Goal: Use online tool/utility: Utilize a website feature to perform a specific function

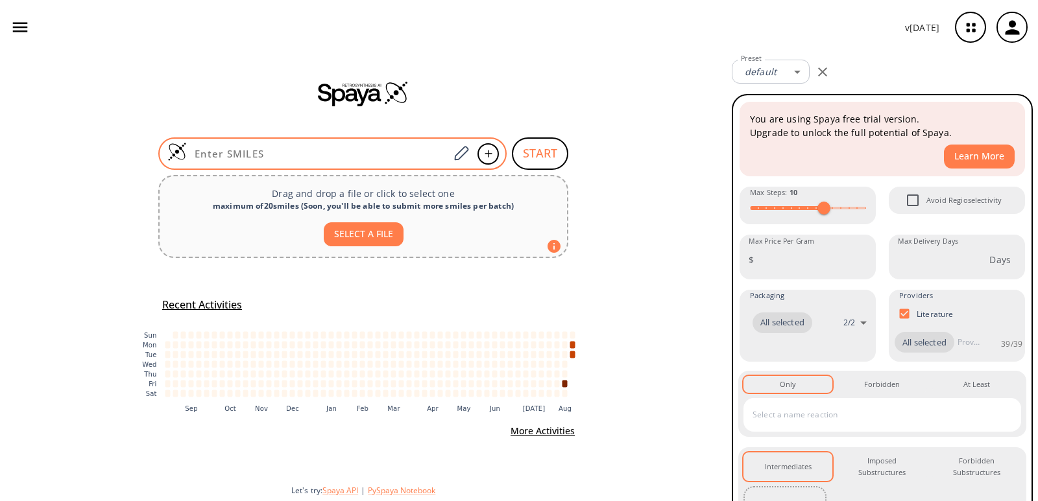
click at [250, 153] on input at bounding box center [318, 153] width 262 height 13
paste input "O=C(Cl)OCC1=CN=CC=C1"
type input "O=C(Cl)OCC1=CN=CC=C1"
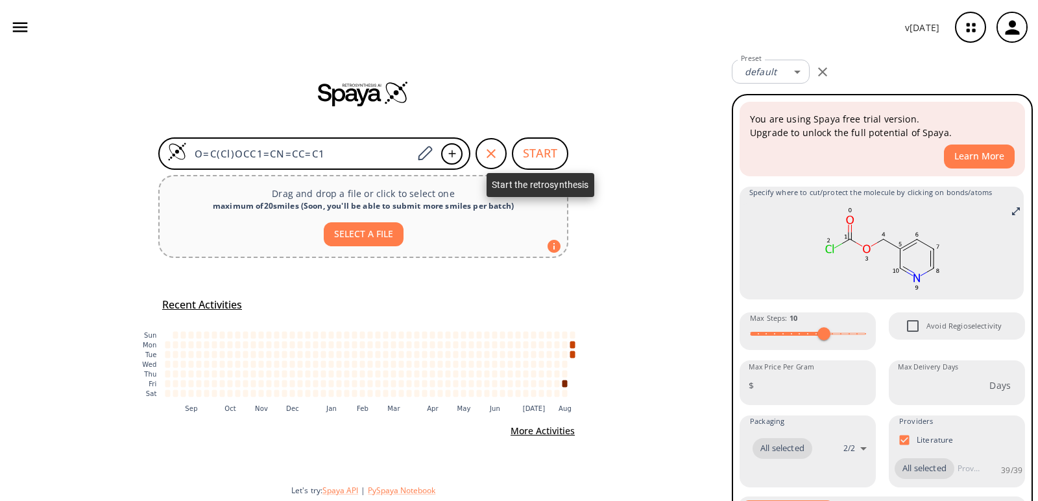
click at [523, 147] on button "START" at bounding box center [540, 153] width 56 height 32
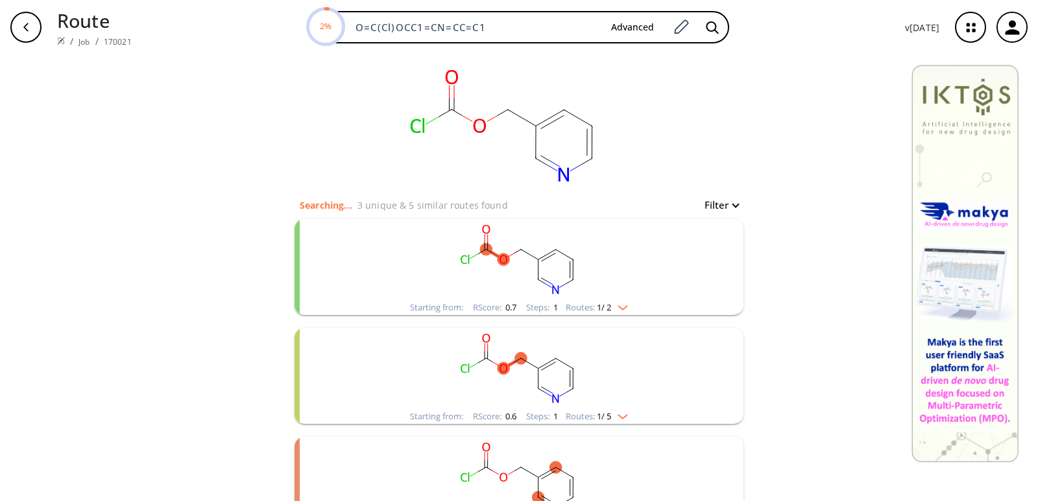
click at [597, 244] on rect "clusters" at bounding box center [518, 259] width 337 height 81
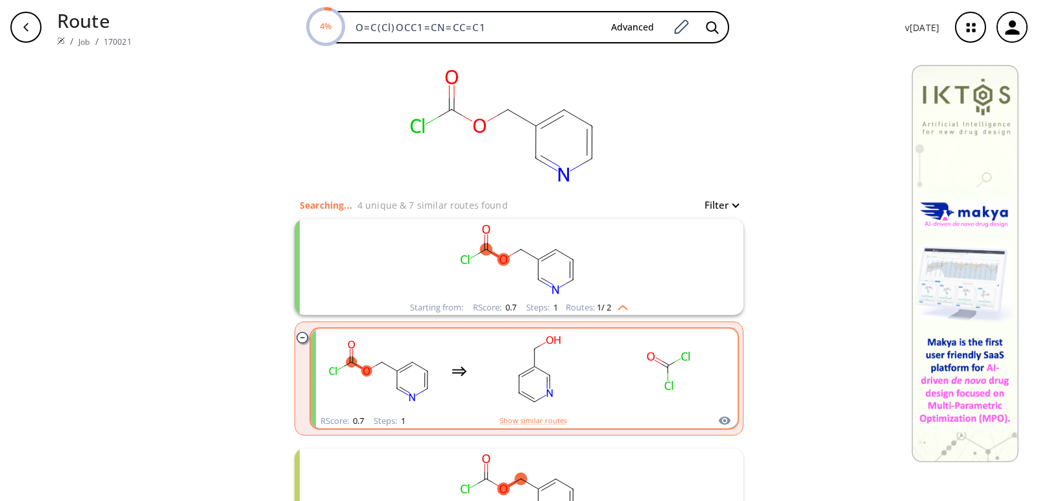
click at [621, 390] on rect "clusters" at bounding box center [668, 371] width 117 height 81
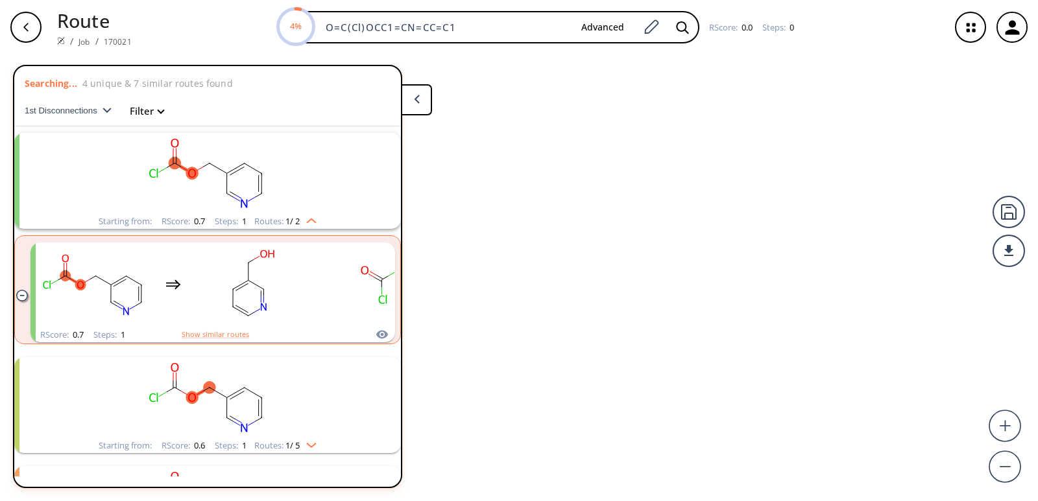
scroll to position [30, 0]
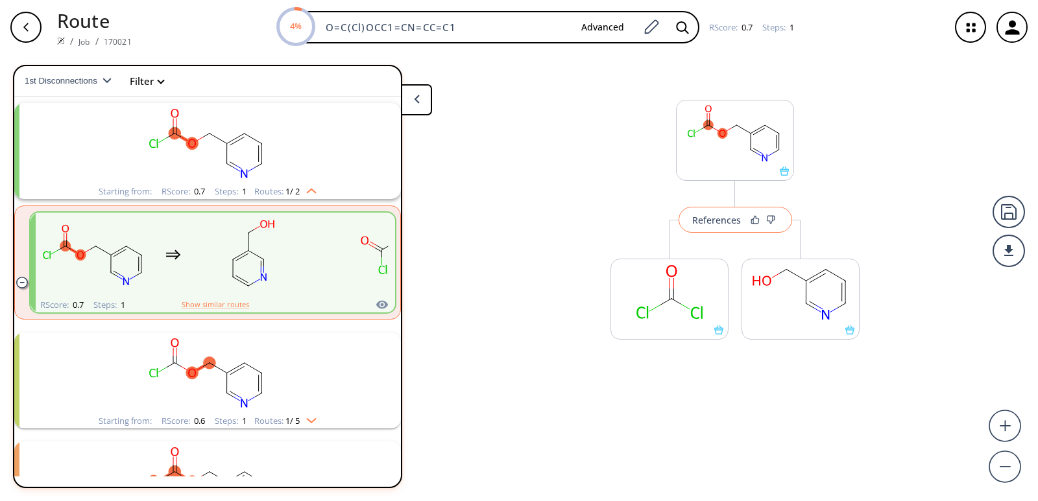
click at [711, 227] on button "References" at bounding box center [734, 220] width 113 height 26
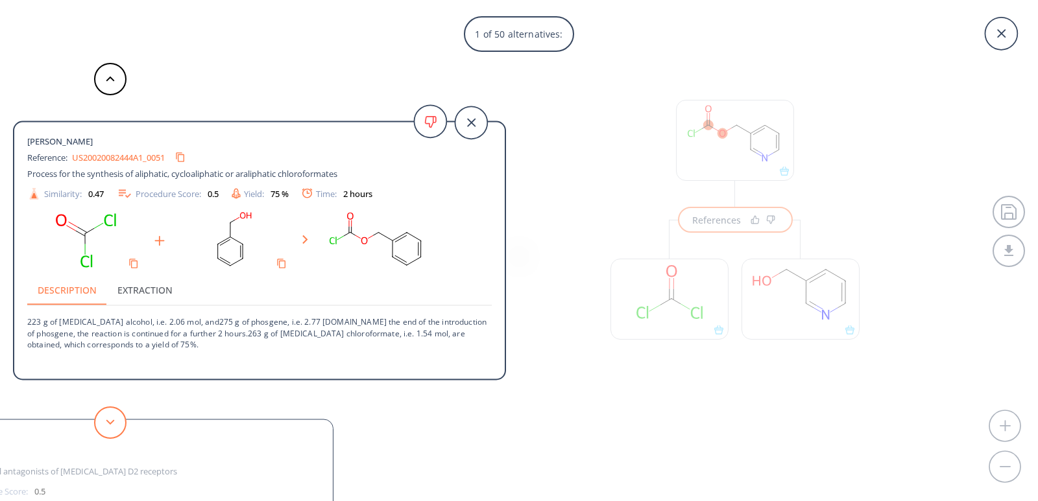
click at [110, 411] on button at bounding box center [110, 423] width 32 height 32
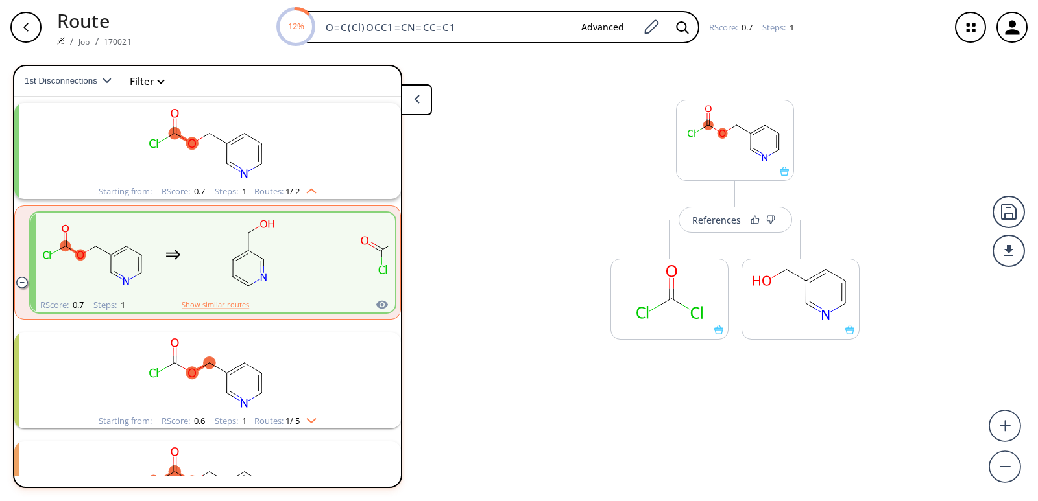
click at [293, 398] on rect "clusters" at bounding box center [207, 373] width 337 height 81
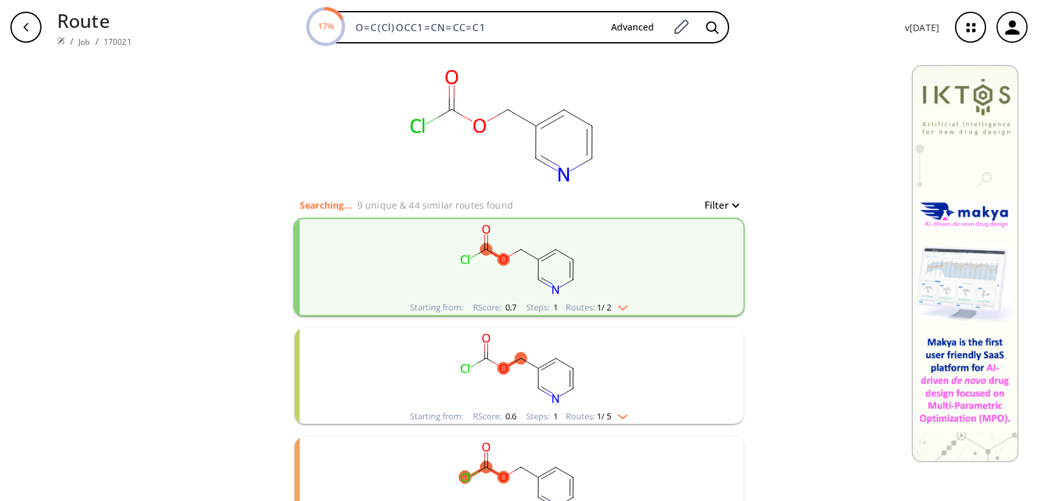
click at [551, 366] on rect "clusters" at bounding box center [518, 368] width 337 height 81
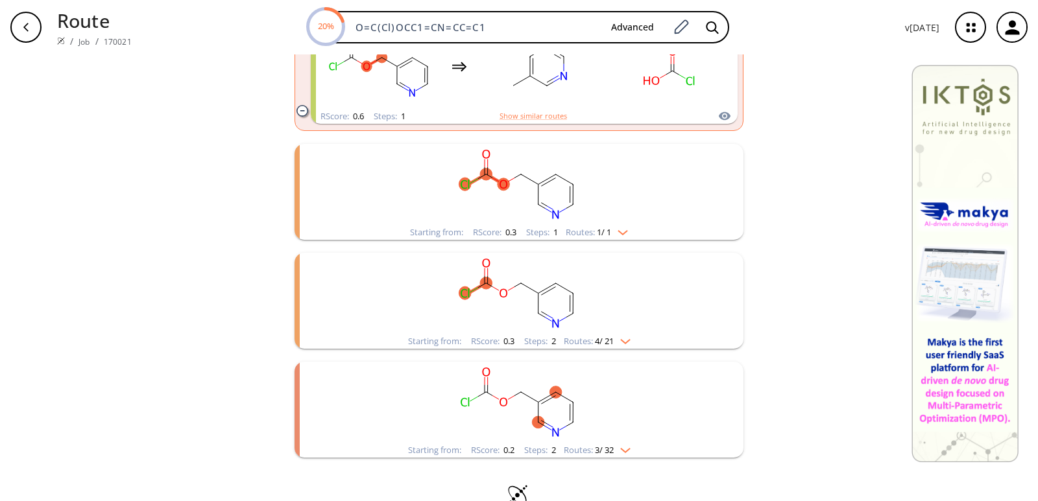
scroll to position [416, 0]
click at [527, 306] on rect "clusters" at bounding box center [518, 290] width 337 height 81
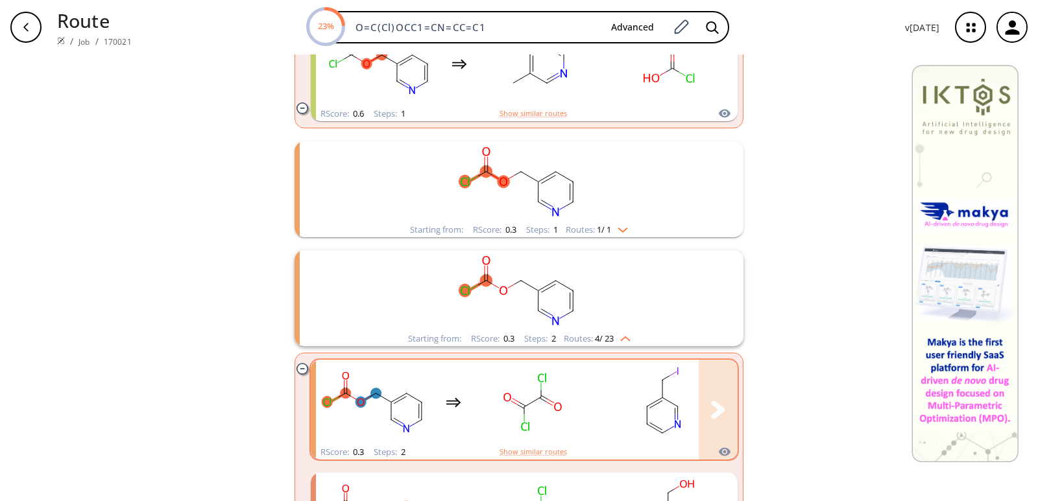
click at [632, 412] on rect "clusters" at bounding box center [662, 402] width 117 height 81
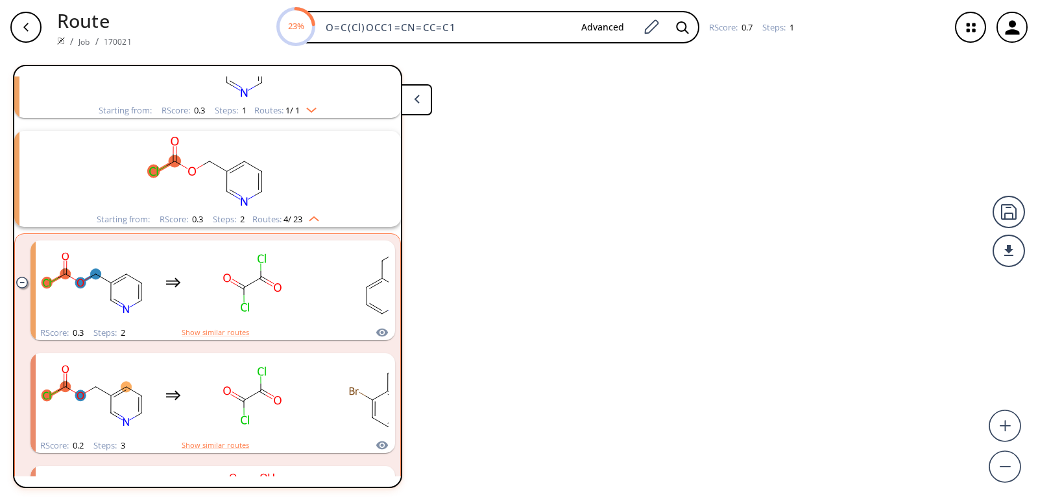
scroll to position [357, 0]
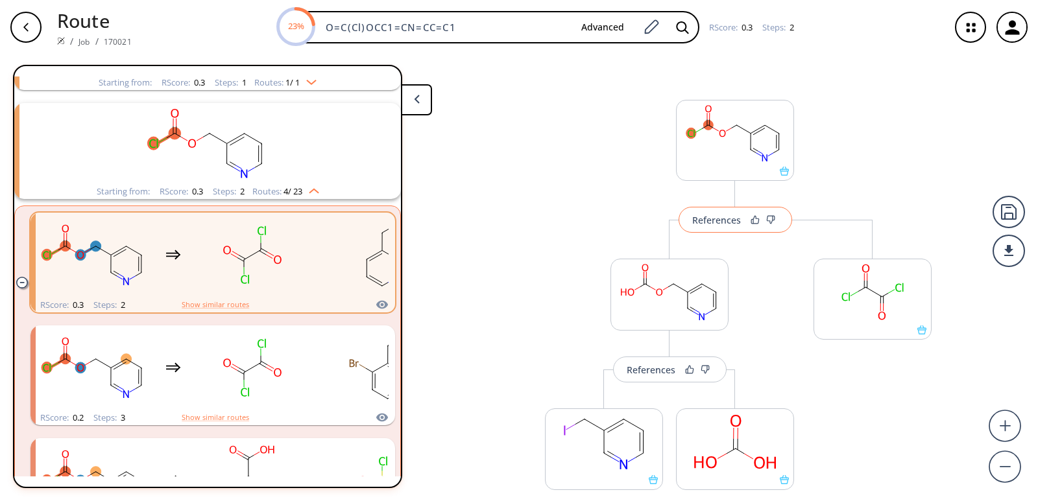
click at [715, 233] on button "References" at bounding box center [734, 220] width 113 height 26
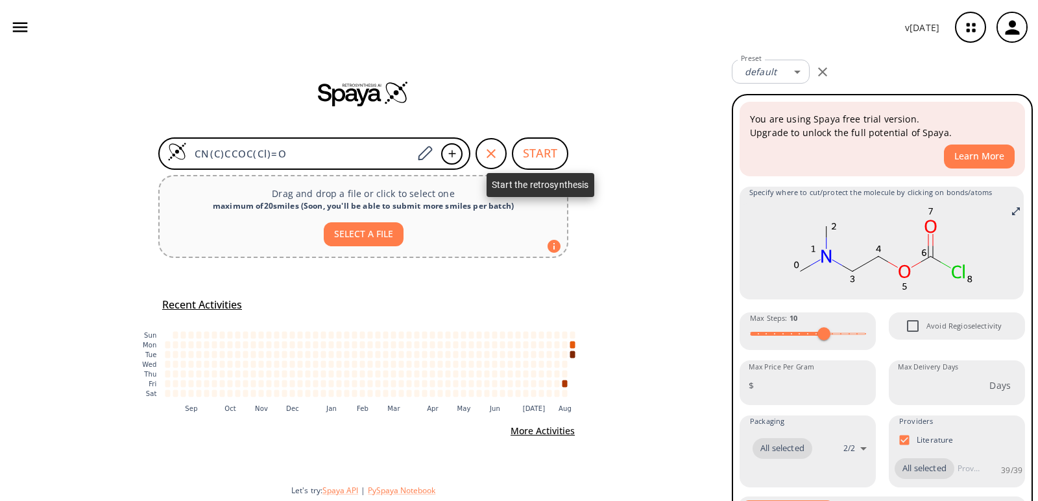
click at [530, 147] on button "START" at bounding box center [540, 153] width 56 height 32
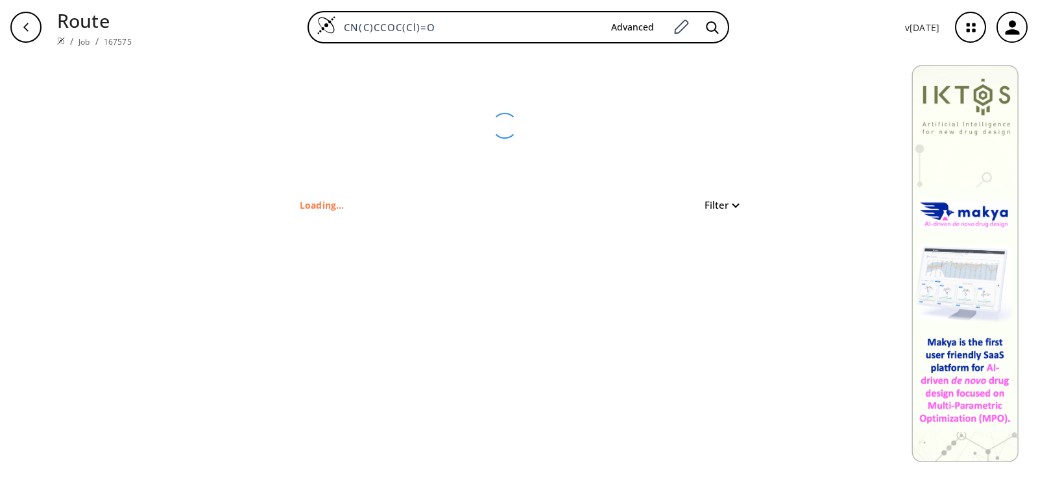
type input "CN(CCOC(Cl)=O)C"
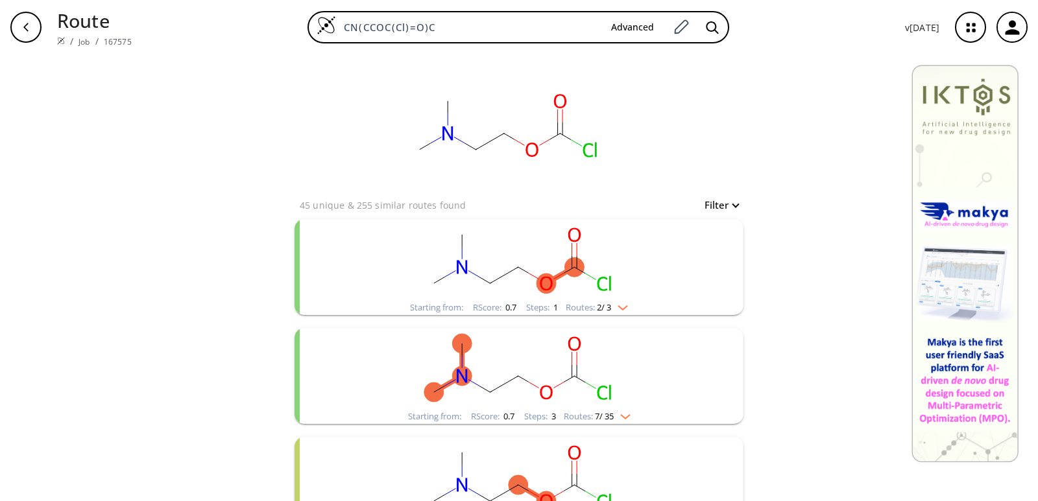
click at [531, 272] on rect "clusters" at bounding box center [518, 259] width 337 height 81
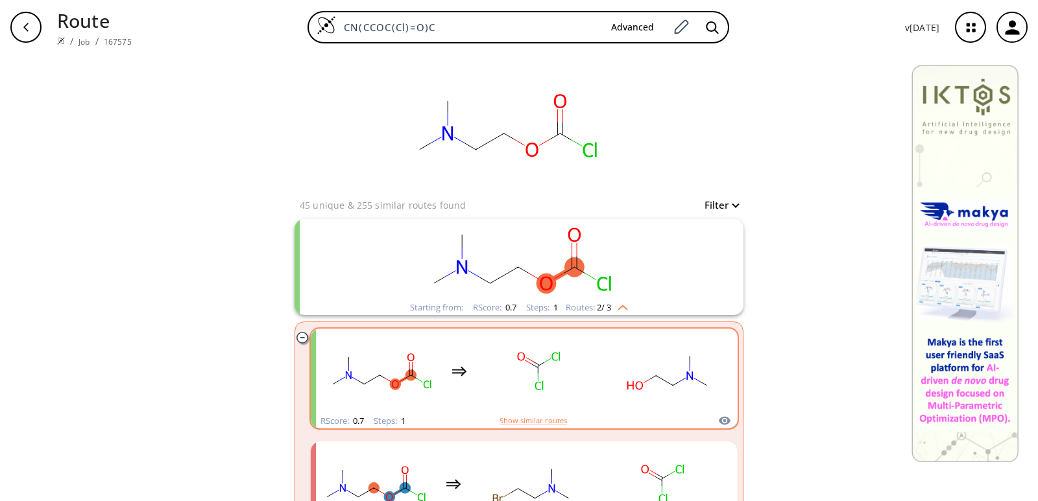
click at [656, 361] on rect "clusters" at bounding box center [668, 371] width 117 height 81
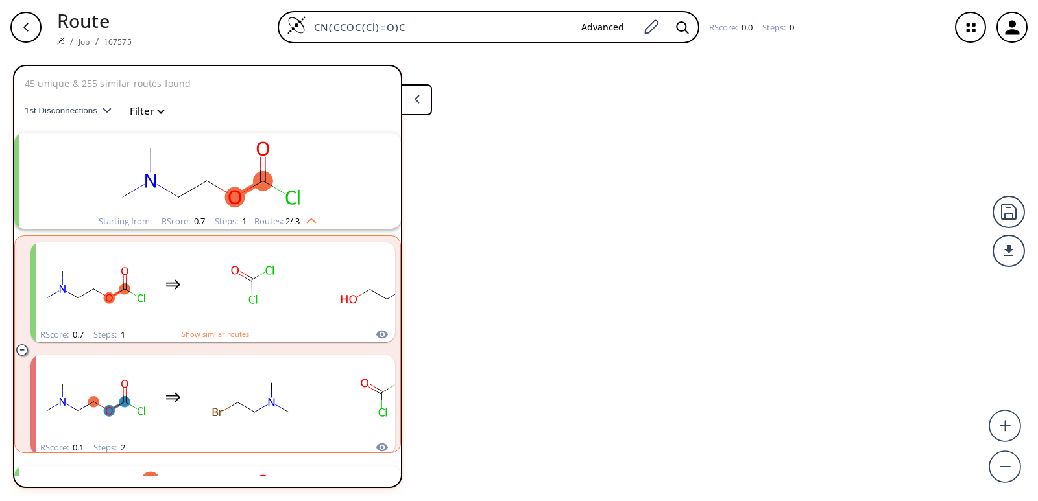
scroll to position [30, 0]
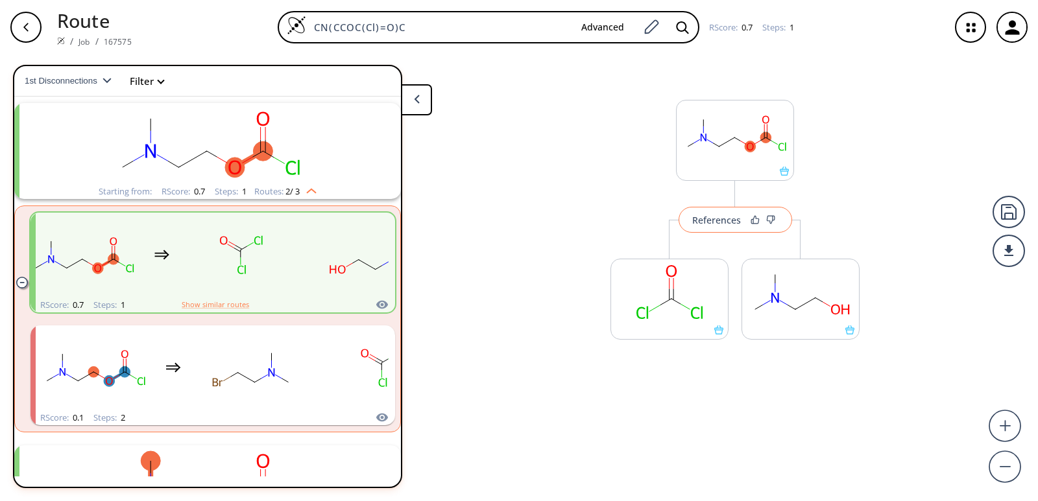
click at [704, 224] on div "References" at bounding box center [716, 220] width 49 height 8
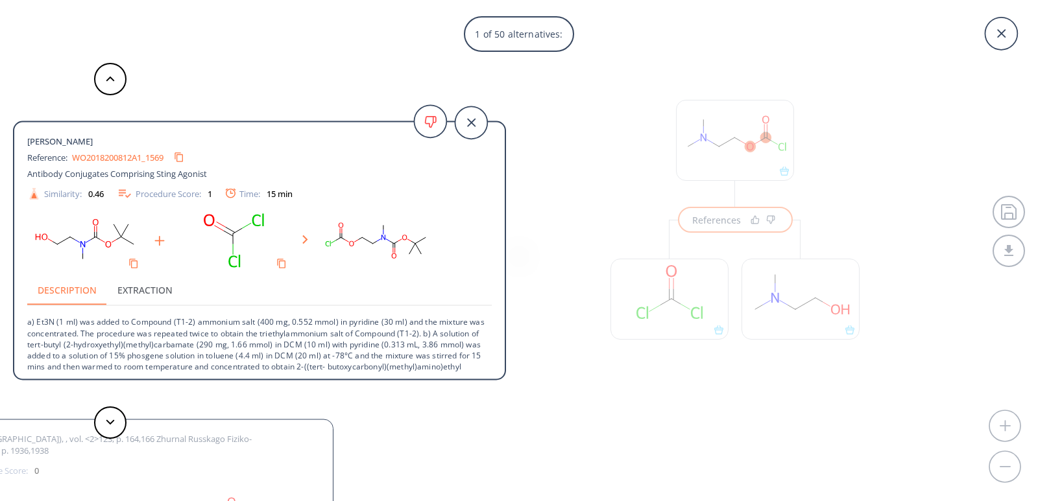
click at [113, 154] on link "WO2018200812A1_1569" at bounding box center [117, 157] width 91 height 8
click at [105, 427] on button at bounding box center [110, 423] width 32 height 32
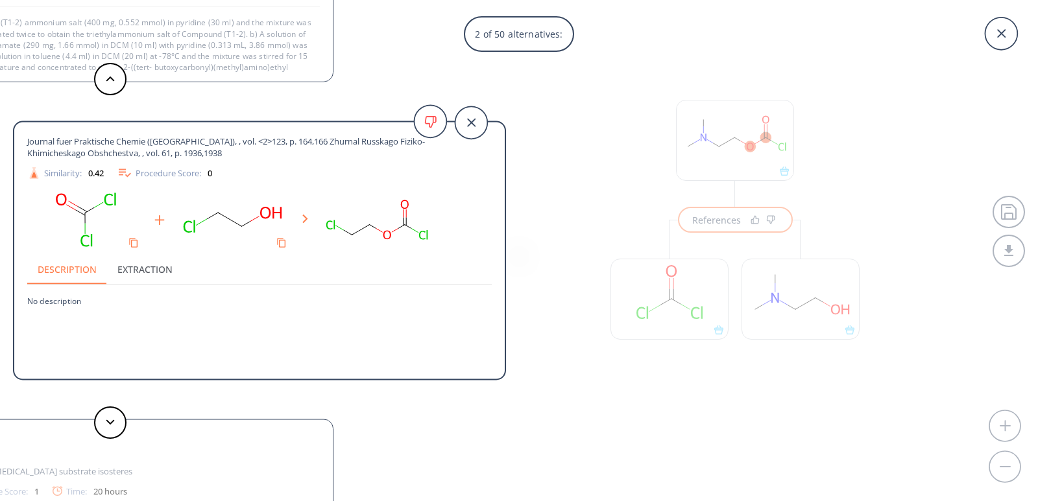
drag, startPoint x: 147, startPoint y: 275, endPoint x: 128, endPoint y: 375, distance: 101.7
click at [148, 275] on button "Extraction" at bounding box center [145, 269] width 76 height 31
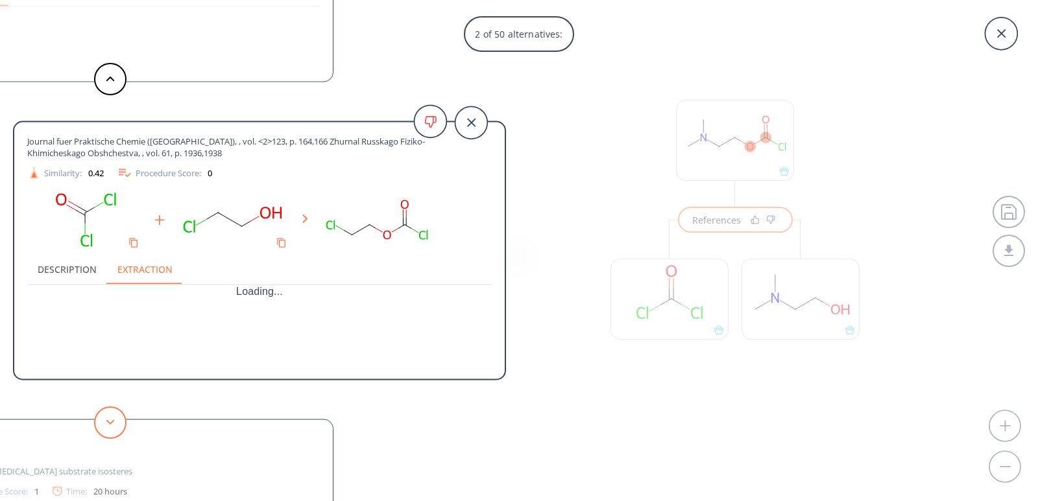
click at [115, 410] on button at bounding box center [110, 423] width 32 height 32
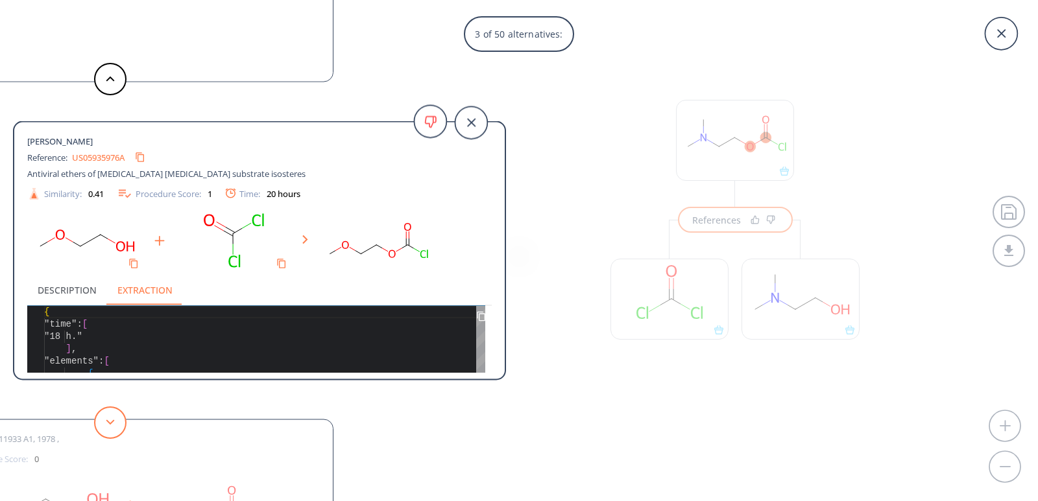
click at [115, 414] on button at bounding box center [110, 423] width 32 height 32
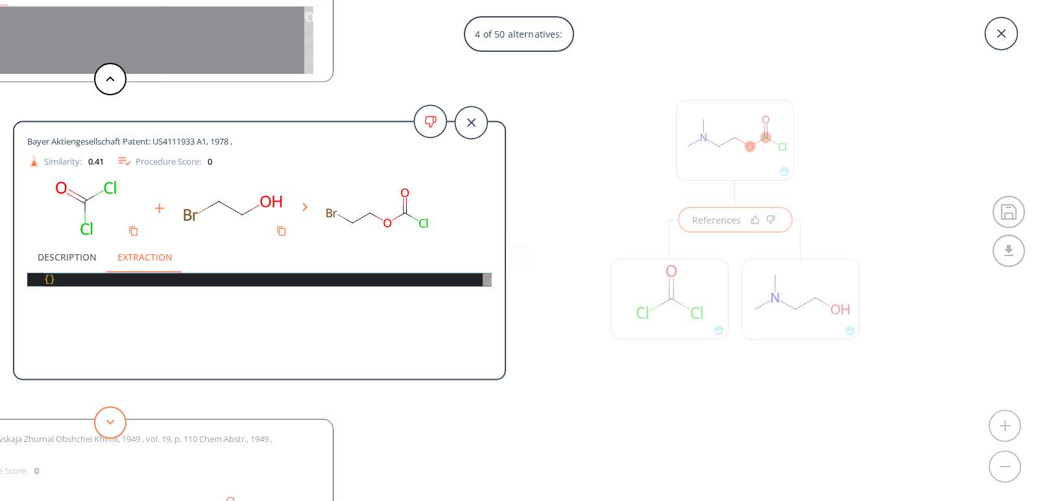
click at [112, 412] on button at bounding box center [110, 423] width 32 height 32
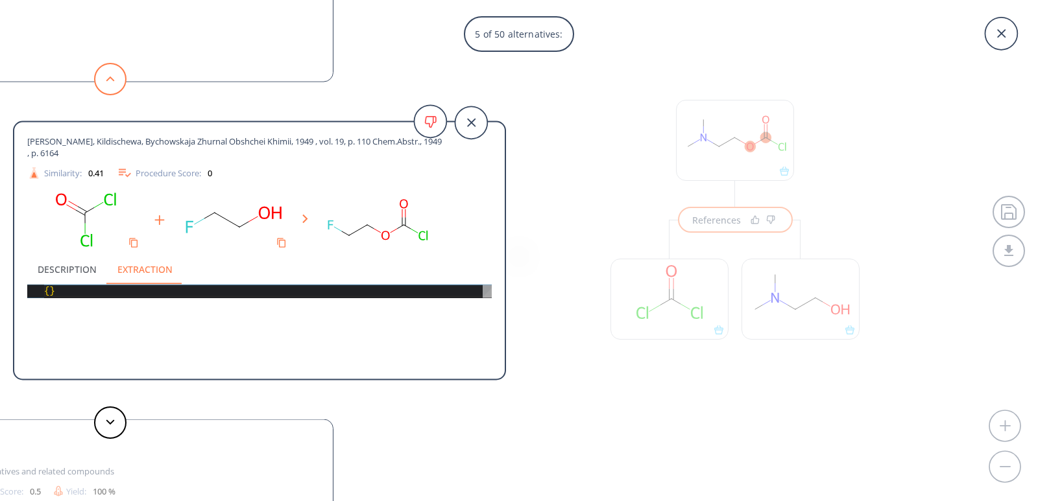
click at [114, 89] on button at bounding box center [110, 79] width 32 height 32
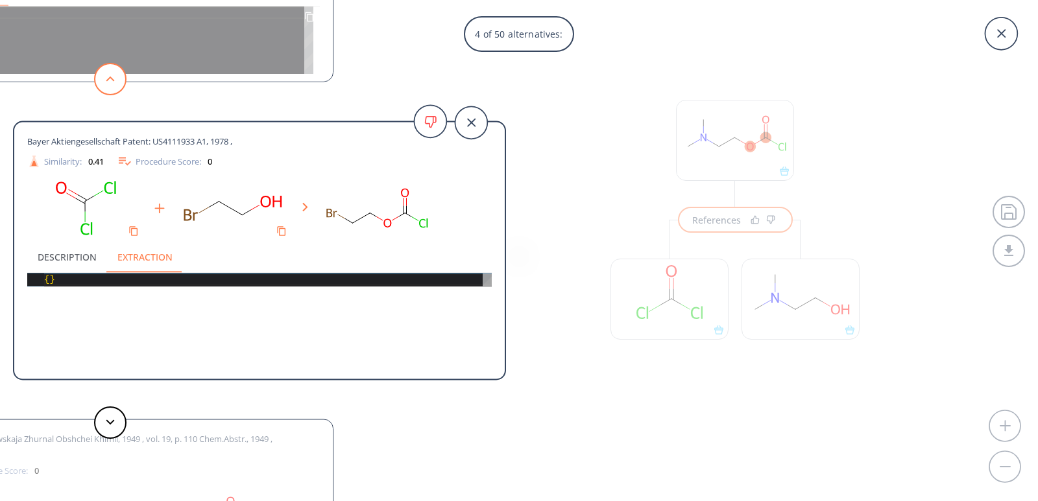
click at [114, 89] on button at bounding box center [110, 79] width 32 height 32
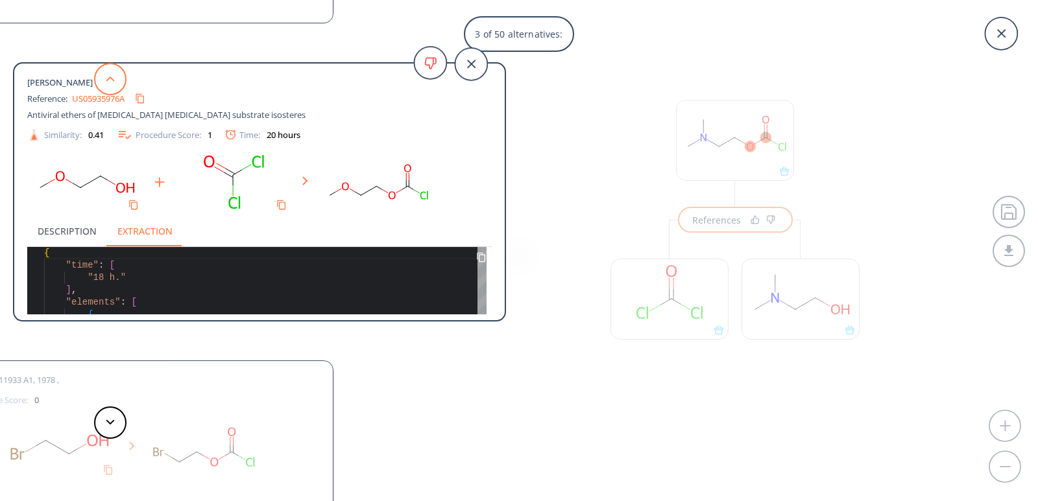
click at [114, 89] on button at bounding box center [110, 79] width 32 height 32
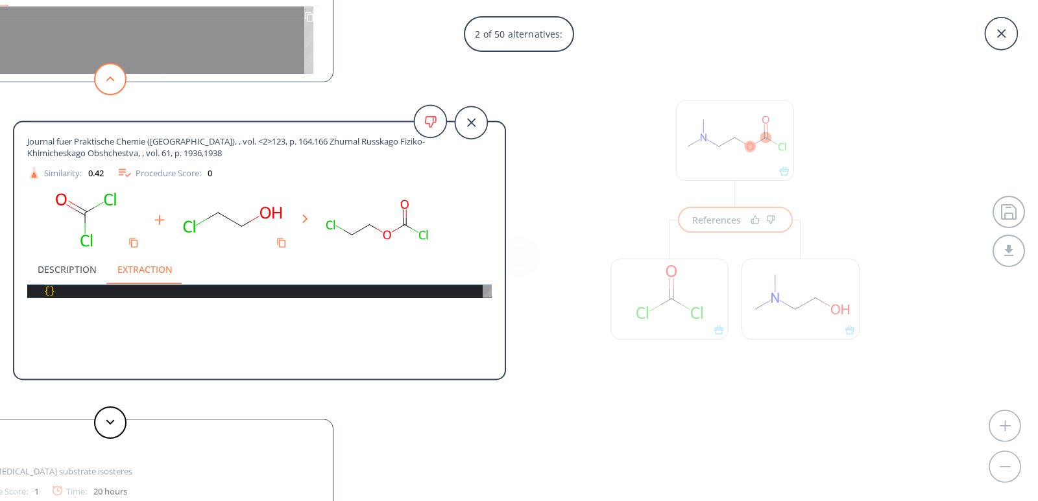
click at [114, 89] on button at bounding box center [110, 79] width 32 height 32
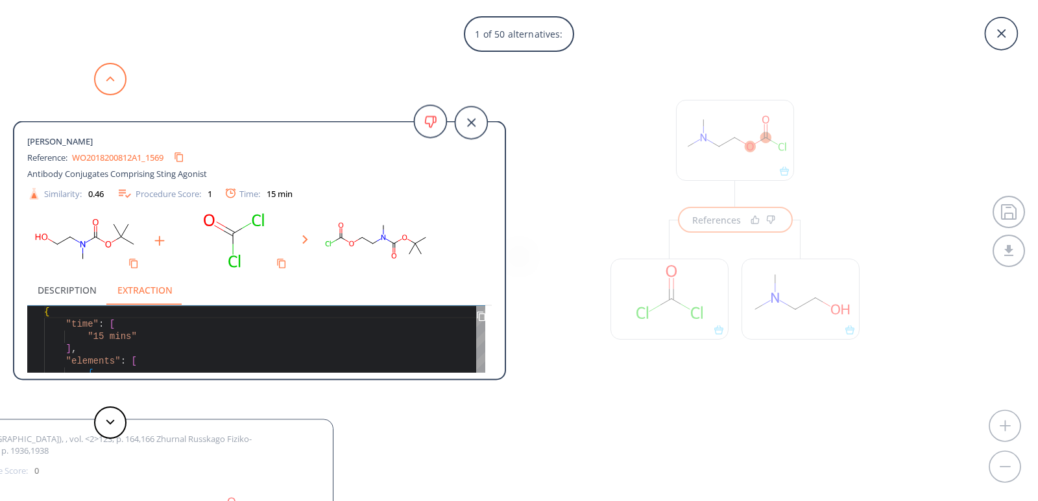
click at [114, 89] on button at bounding box center [110, 79] width 32 height 32
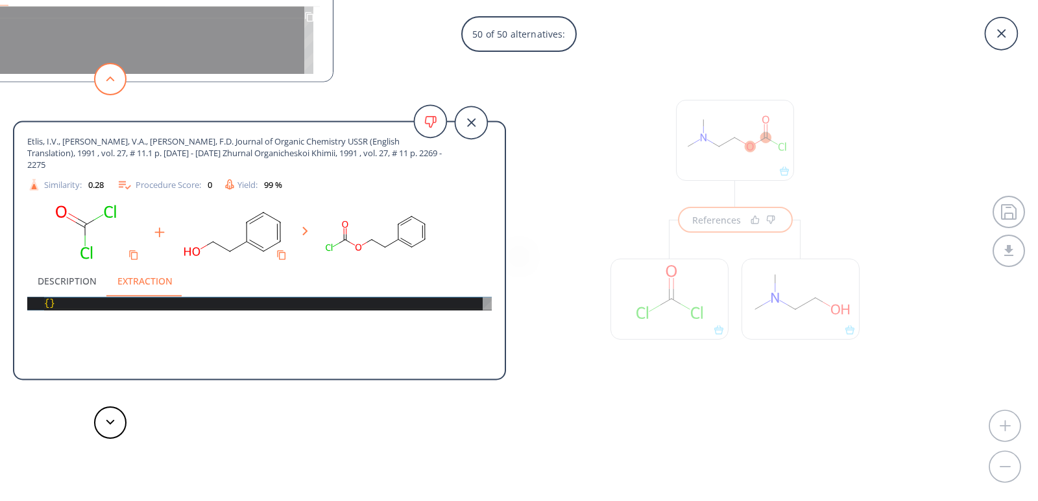
click at [114, 89] on button at bounding box center [110, 79] width 32 height 32
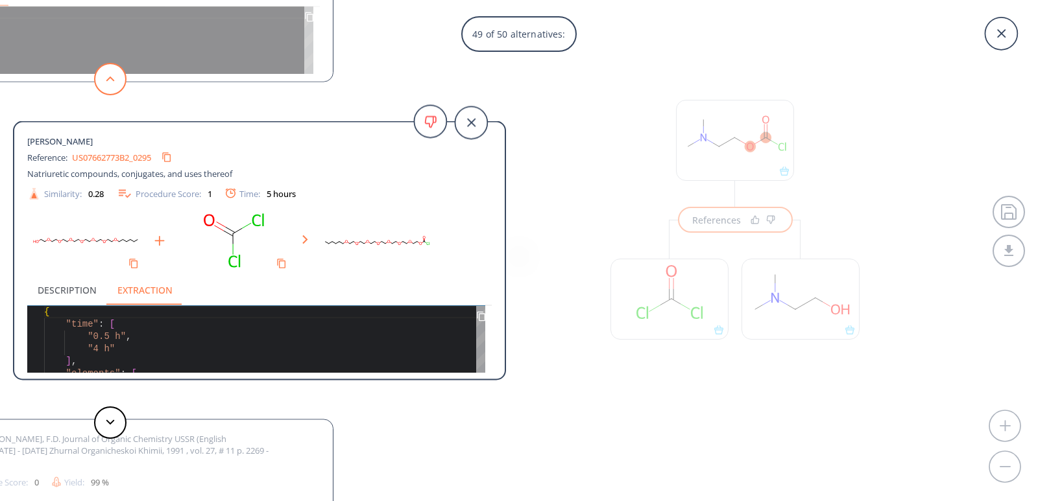
click at [114, 89] on button at bounding box center [110, 79] width 32 height 32
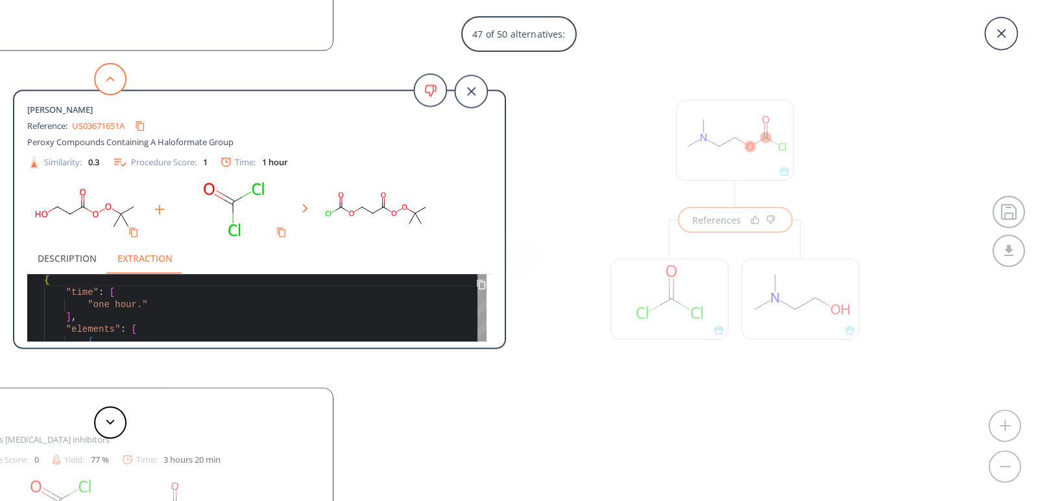
click at [114, 89] on button at bounding box center [110, 79] width 32 height 32
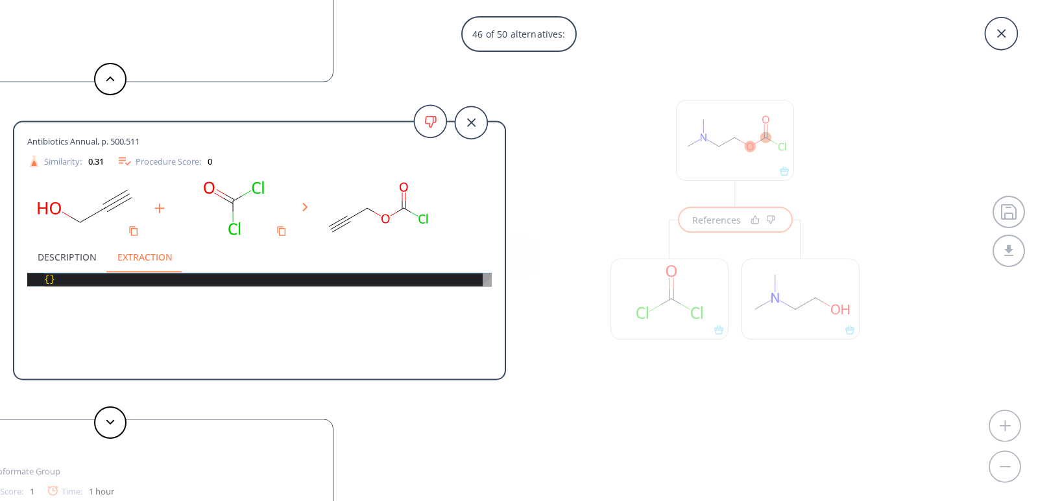
click at [649, 191] on div "46 of 50 alternatives: [PERSON_NAME] Reference: WO2018200812A1_1569 Antibody Co…" at bounding box center [519, 250] width 1038 height 501
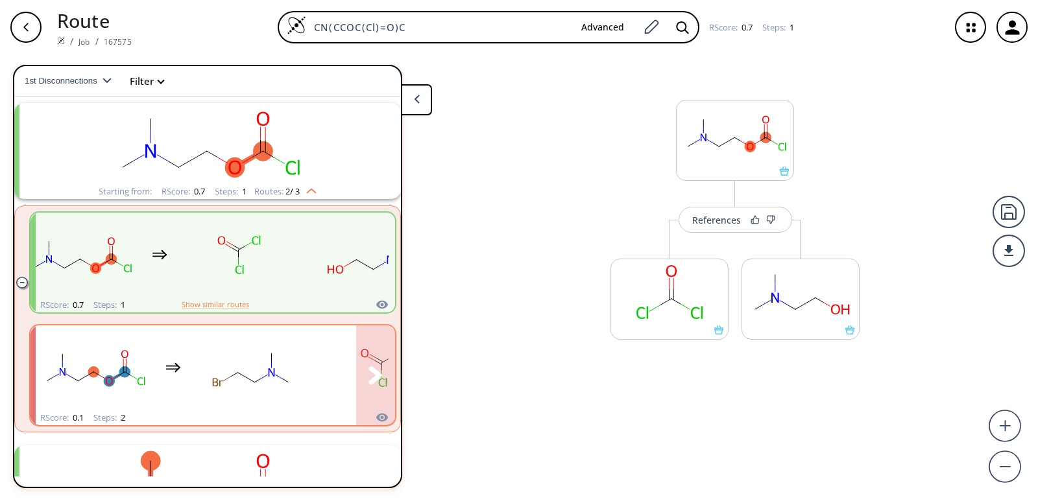
click at [322, 373] on div "clusters" at bounding box center [303, 368] width 534 height 85
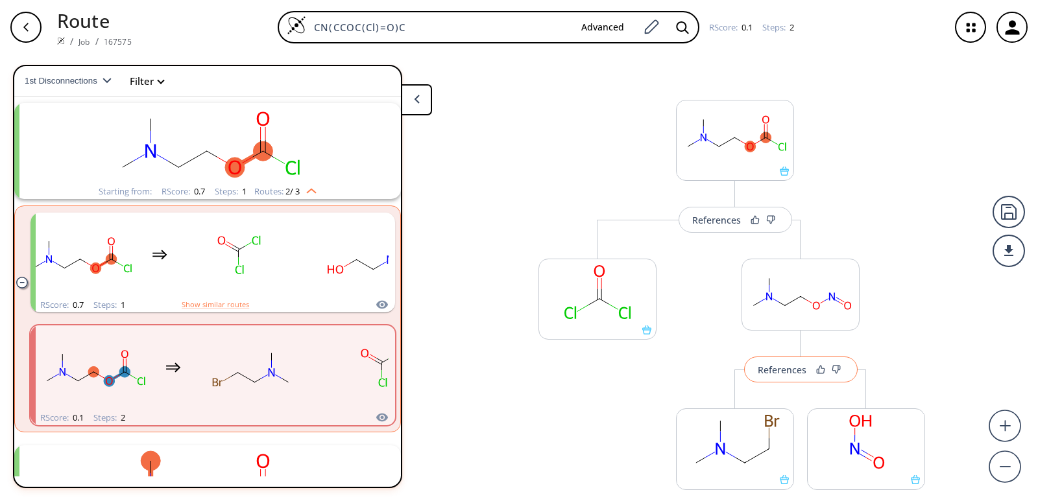
click at [794, 379] on button "References" at bounding box center [800, 370] width 113 height 26
